Goal: Information Seeking & Learning: Learn about a topic

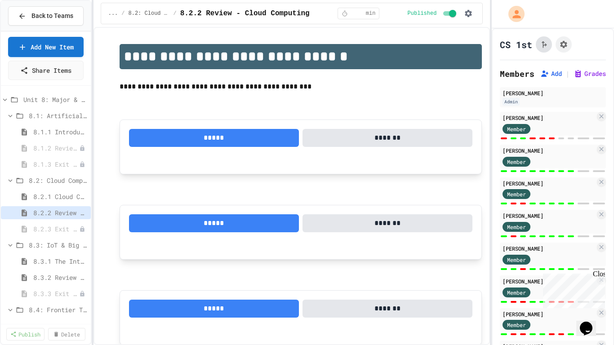
click at [542, 48] on icon "Click to see fork details" at bounding box center [543, 44] width 9 height 9
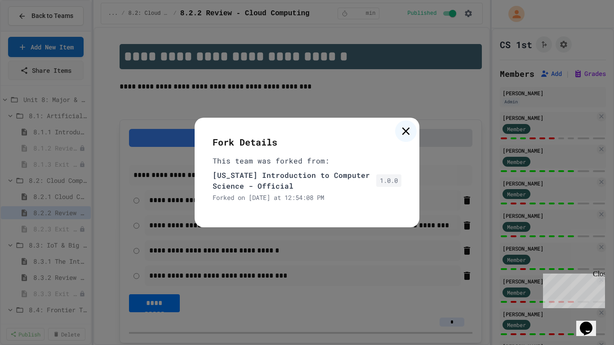
click at [401, 129] on icon at bounding box center [405, 131] width 13 height 13
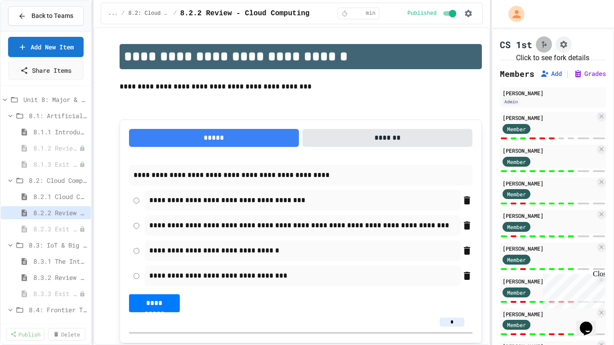
click at [543, 43] on icon "Click to see fork details" at bounding box center [543, 44] width 9 height 9
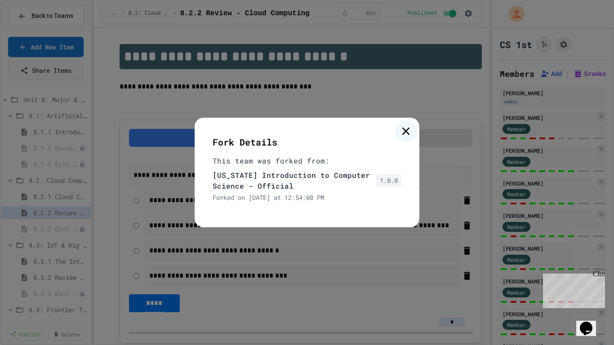
click at [406, 133] on icon at bounding box center [405, 131] width 13 height 13
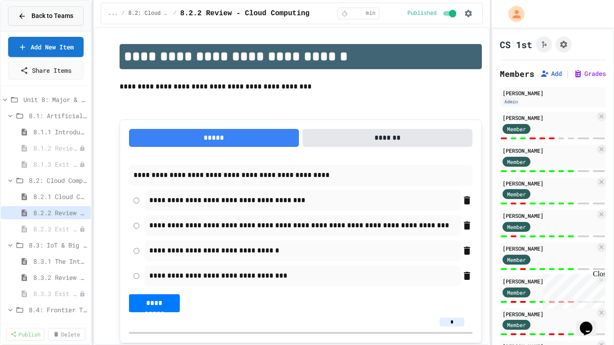
click at [52, 12] on span "Back to Teams" at bounding box center [52, 15] width 42 height 9
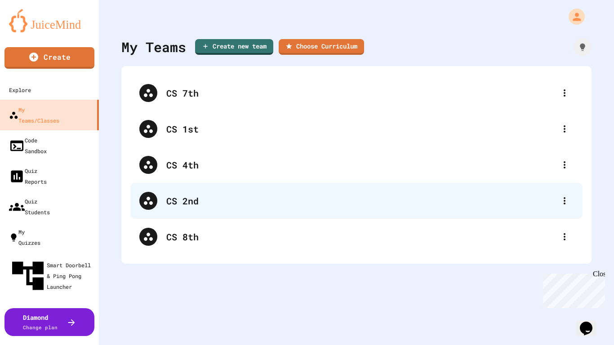
click at [184, 198] on div "CS 2nd" at bounding box center [360, 200] width 389 height 13
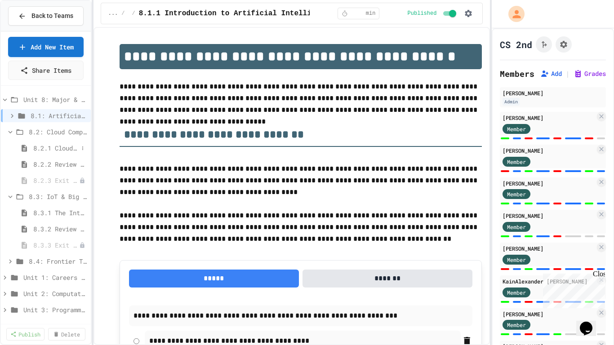
click at [72, 147] on span "8.2.1 Cloud Computing: Transforming the Digital World" at bounding box center [55, 147] width 45 height 9
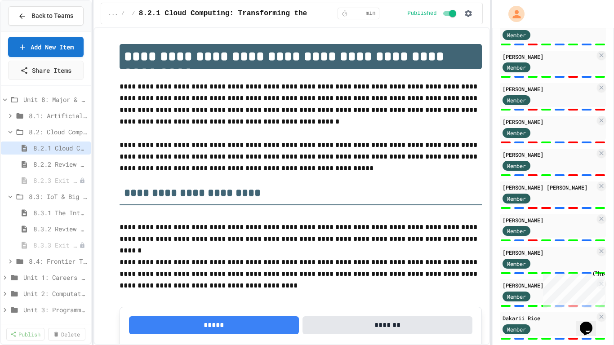
scroll to position [664, 0]
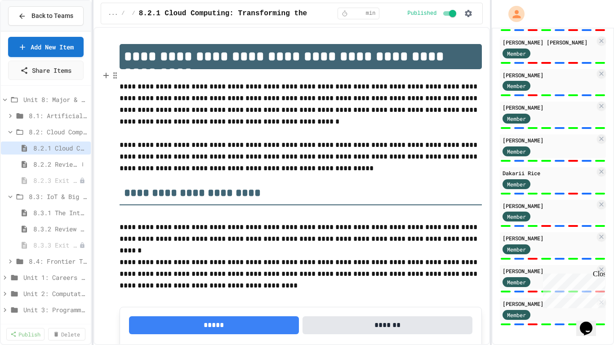
click at [67, 161] on span "8.2.2 Review - Cloud Computing" at bounding box center [55, 164] width 45 height 9
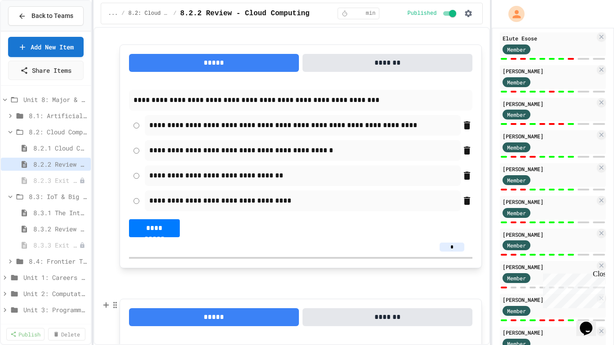
scroll to position [1106, 0]
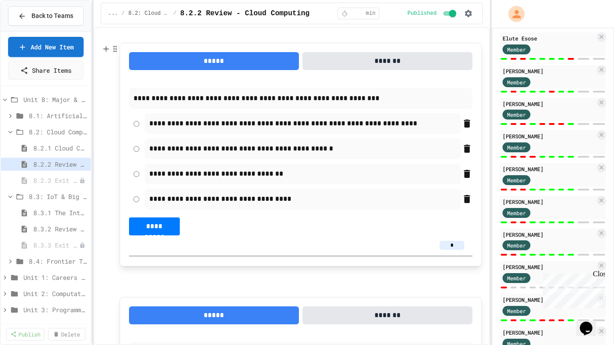
click at [290, 140] on div "**********" at bounding box center [303, 148] width 316 height 21
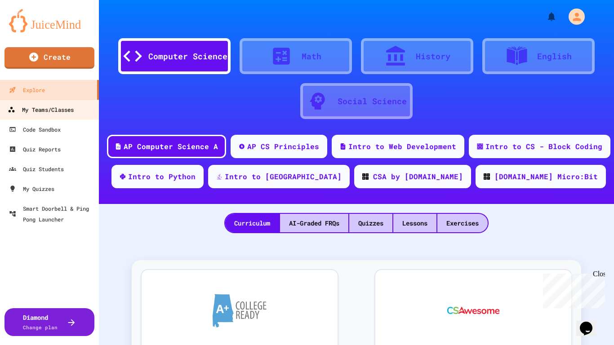
click at [47, 112] on div "My Teams/Classes" at bounding box center [41, 109] width 66 height 11
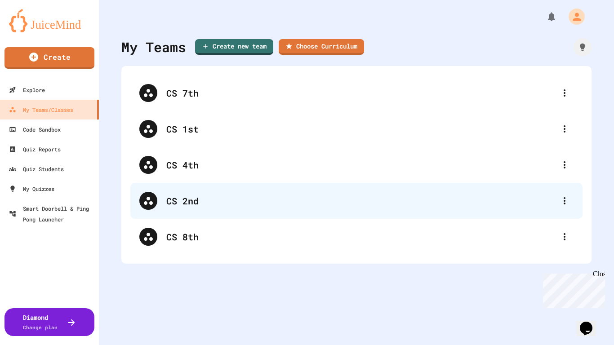
click at [201, 204] on div "CS 2nd" at bounding box center [360, 200] width 389 height 13
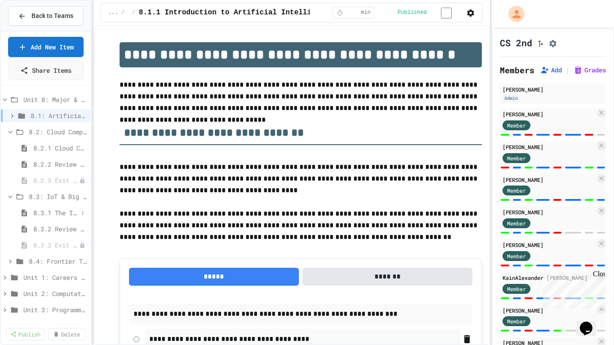
click at [55, 212] on span "8.3.1 The Internet of Things and Big Data: Our Connected Digital World" at bounding box center [55, 212] width 45 height 9
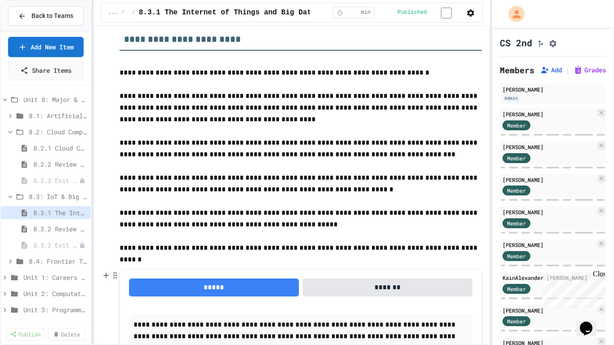
scroll to position [1543, 0]
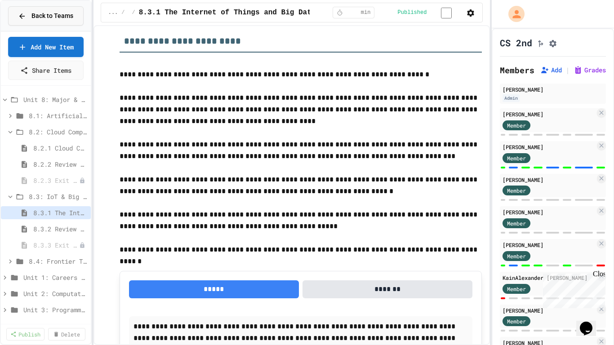
click at [40, 18] on span "Back to Teams" at bounding box center [52, 15] width 42 height 9
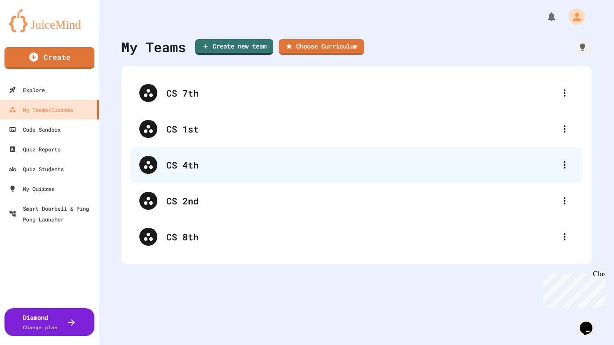
click at [193, 158] on div "CS 4th" at bounding box center [360, 164] width 389 height 13
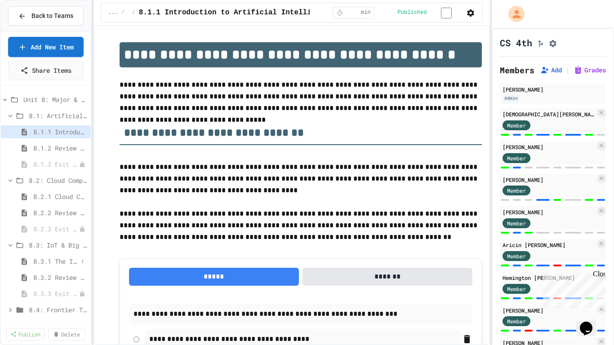
click at [63, 264] on span "8.3.1 The Internet of Things and Big Data: Our Connected Digital World" at bounding box center [55, 261] width 45 height 9
